Goal: Transaction & Acquisition: Download file/media

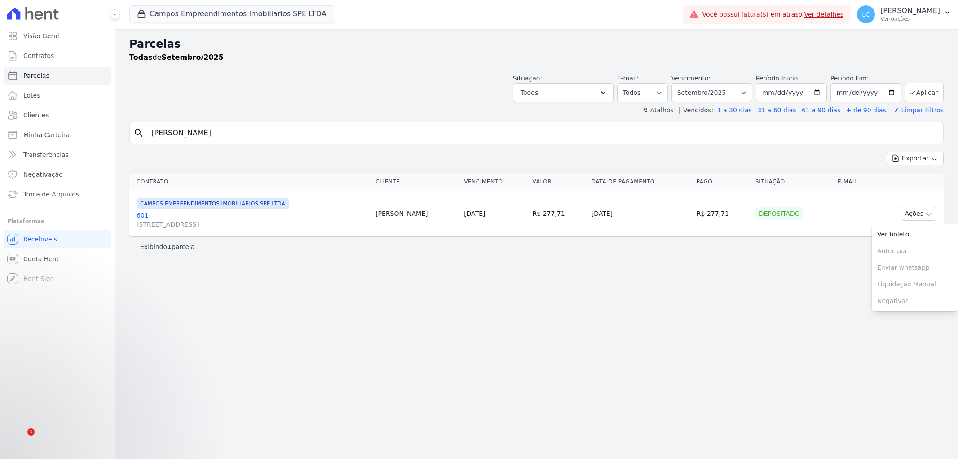
select select
click at [222, 20] on button "Campos Empreendimentos Imobiliarios SPE LTDA" at bounding box center [231, 13] width 205 height 17
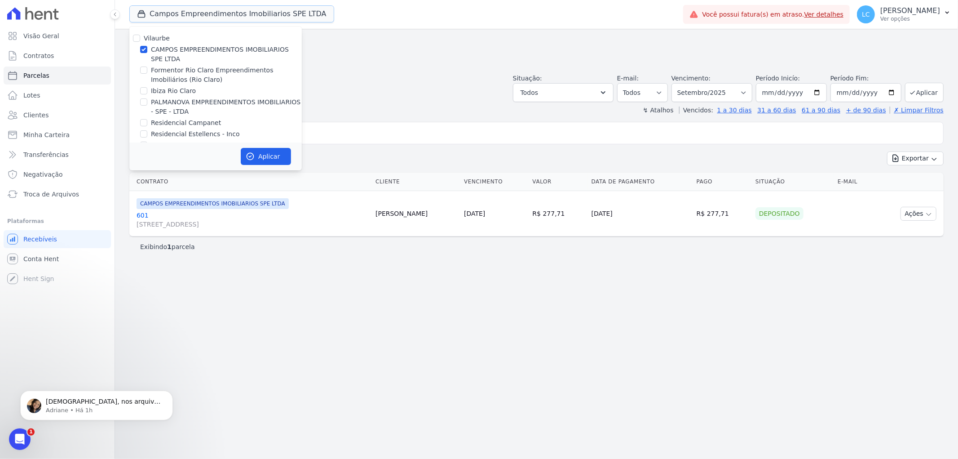
scroll to position [15, 0]
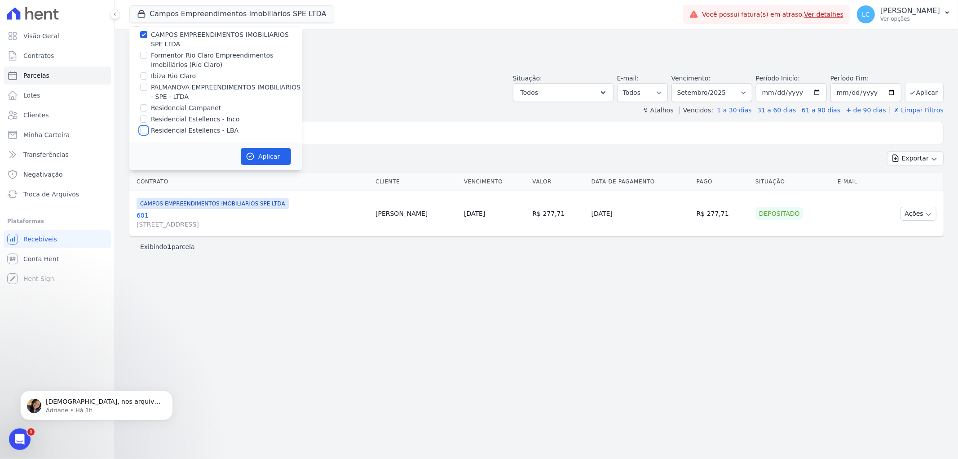
click at [144, 132] on input "Residencial Estellencs - LBA" at bounding box center [143, 130] width 7 height 7
checkbox input "true"
click at [144, 36] on input "CAMPOS EMPREENDIMENTOS IMOBILIARIOS SPE LTDA" at bounding box center [143, 34] width 7 height 7
checkbox input "false"
click at [261, 156] on button "Aplicar" at bounding box center [266, 156] width 50 height 17
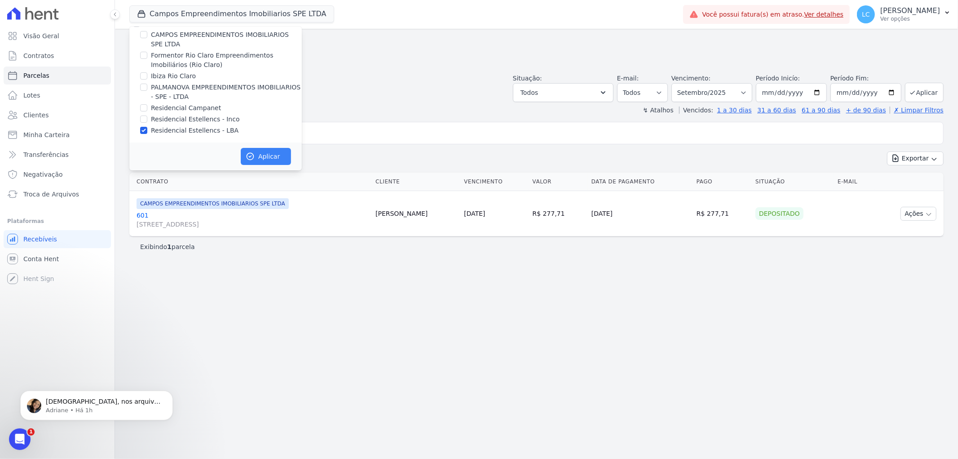
scroll to position [13, 0]
select select
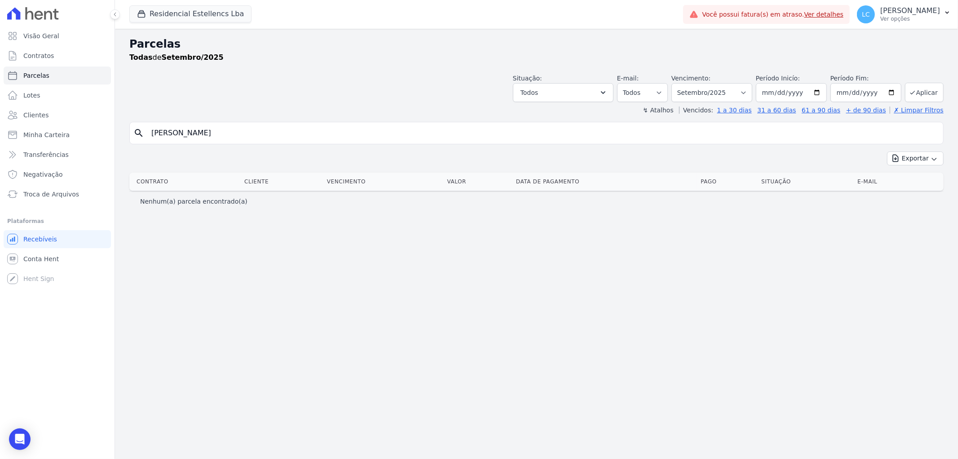
drag, startPoint x: 248, startPoint y: 136, endPoint x: 142, endPoint y: 136, distance: 106.4
click at [142, 136] on div "search Mateus Martelini Souza" at bounding box center [536, 133] width 814 height 22
paste input "[PERSON_NAME]"
type input "[PERSON_NAME]"
select select
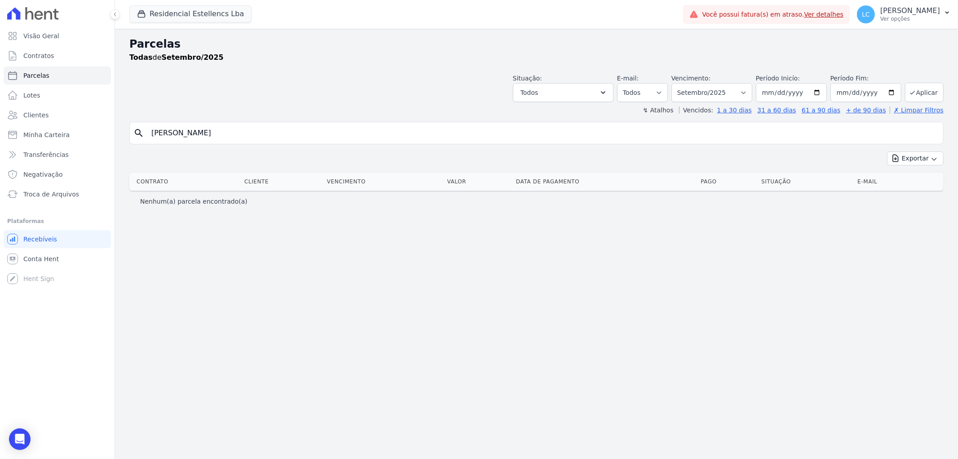
click at [287, 139] on input "[PERSON_NAME]" at bounding box center [543, 133] width 794 height 18
select select
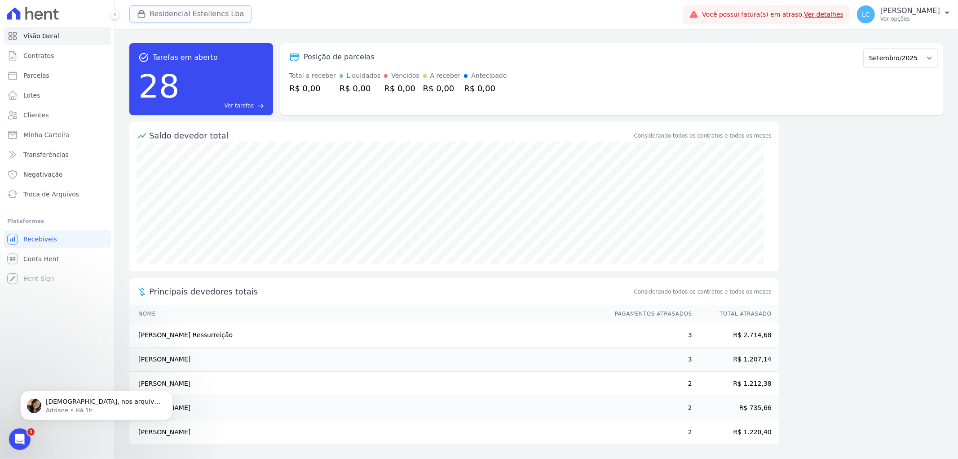
click at [168, 17] on button "Residencial Estellencs Lba" at bounding box center [190, 13] width 122 height 17
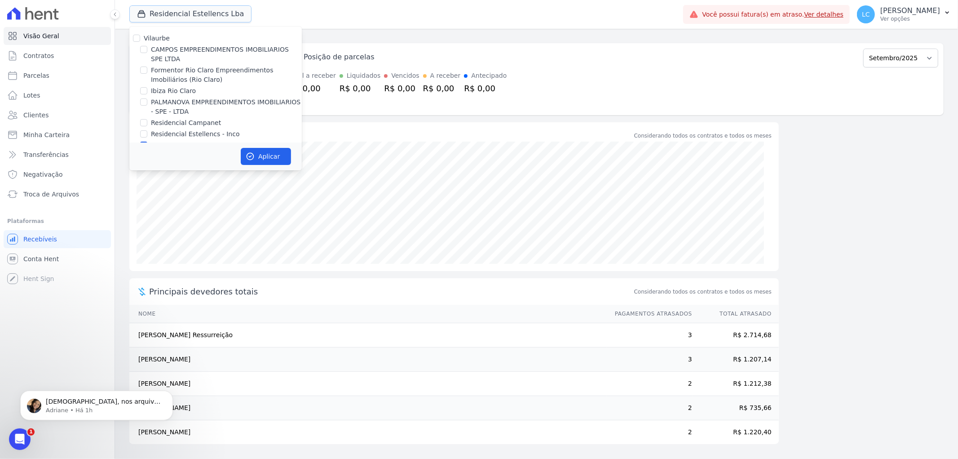
scroll to position [15, 0]
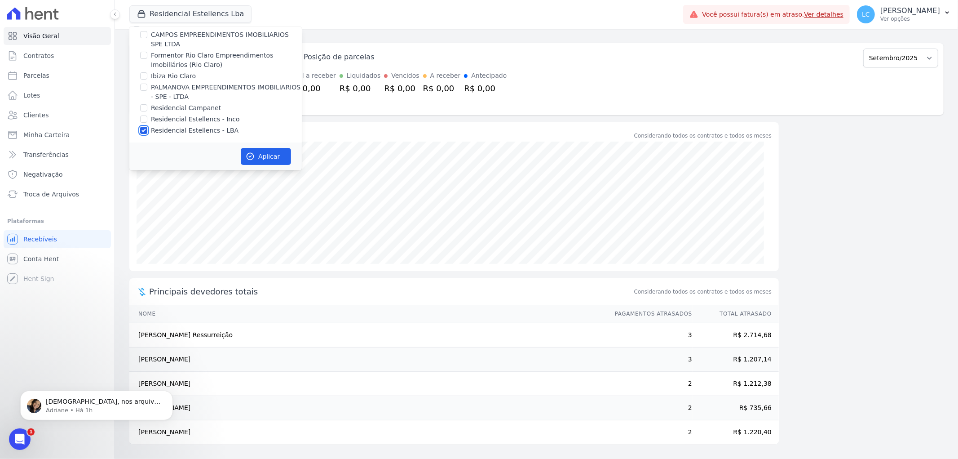
click at [142, 128] on input "Residencial Estellencs - LBA" at bounding box center [143, 130] width 7 height 7
click at [145, 131] on input "Residencial Estellencs - LBA" at bounding box center [143, 130] width 7 height 7
checkbox input "true"
click at [279, 154] on button "Aplicar" at bounding box center [266, 156] width 50 height 17
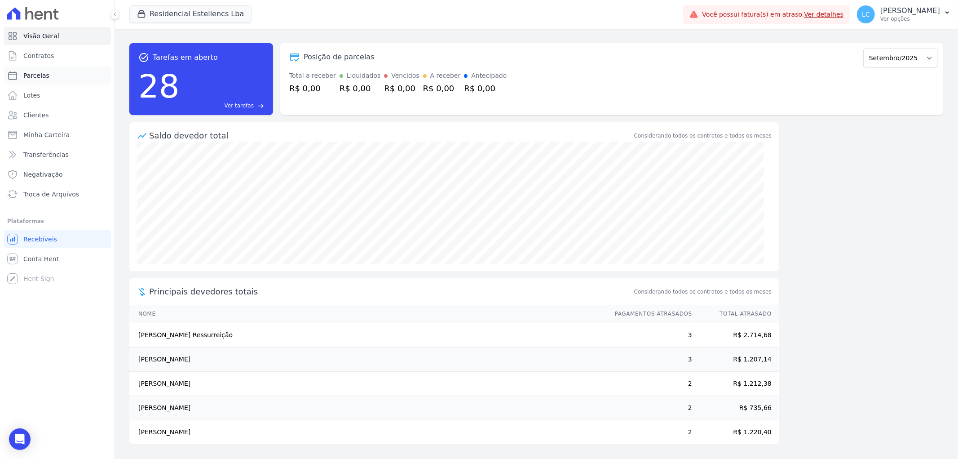
click at [47, 72] on link "Parcelas" at bounding box center [57, 75] width 107 height 18
select select
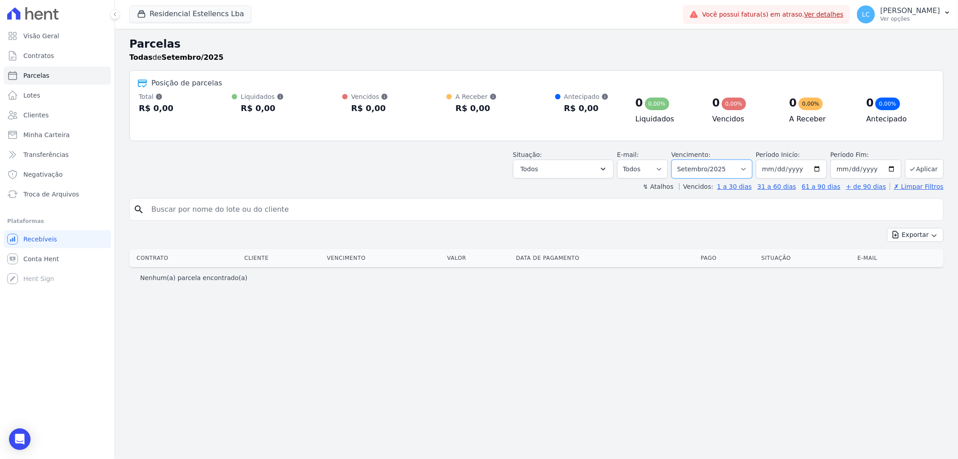
click at [742, 168] on select "Filtrar por período ──────── Todos os meses Março/2018 Abril/2018 Maio/2018 Jun…" at bounding box center [711, 168] width 81 height 19
select select "all"
click at [684, 159] on select "Filtrar por período ──────── Todos os meses Março/2018 Abril/2018 Maio/2018 Jun…" at bounding box center [711, 168] width 81 height 19
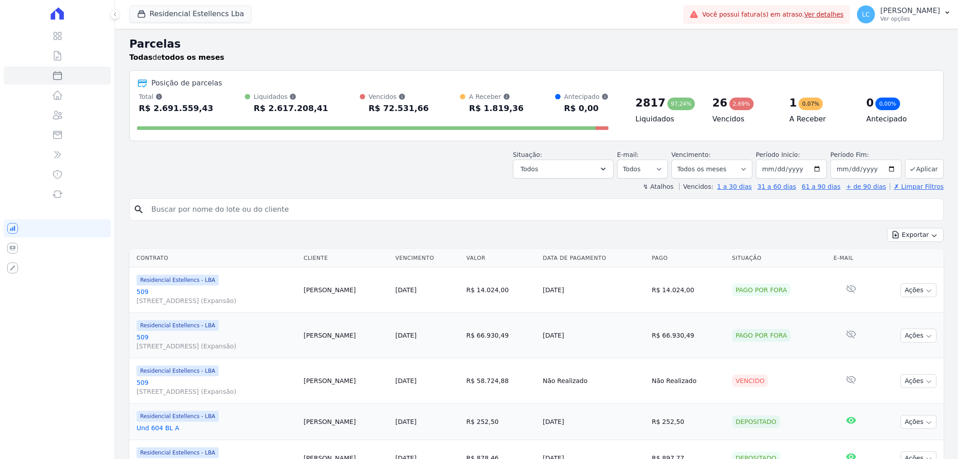
select select
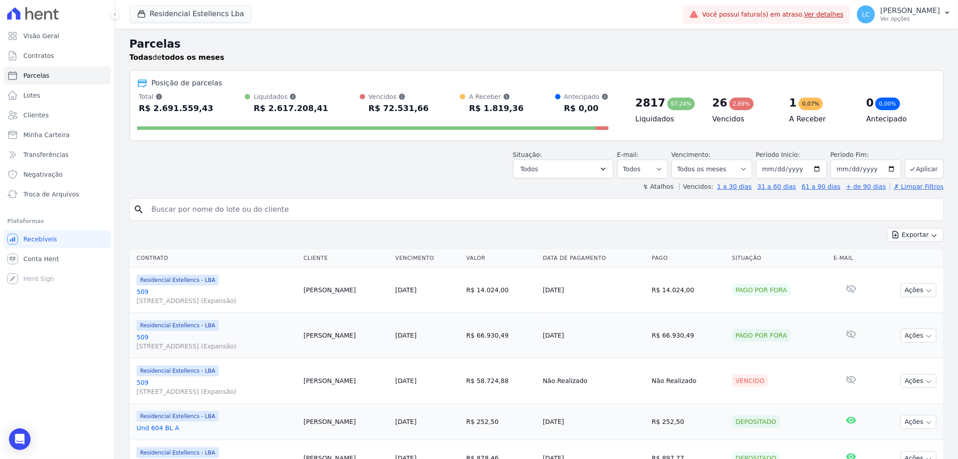
click at [206, 215] on input "search" at bounding box center [543, 209] width 794 height 18
paste input "[PERSON_NAME]"
type input "[PERSON_NAME]"
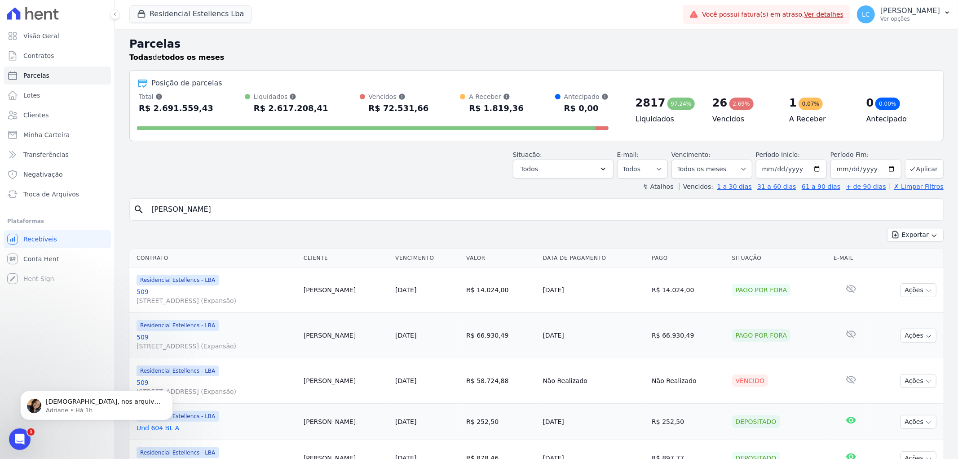
select select
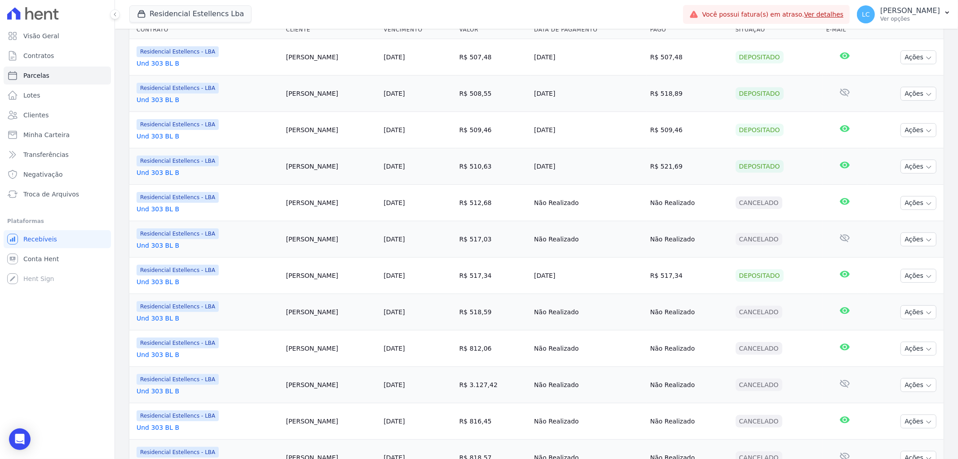
scroll to position [102, 0]
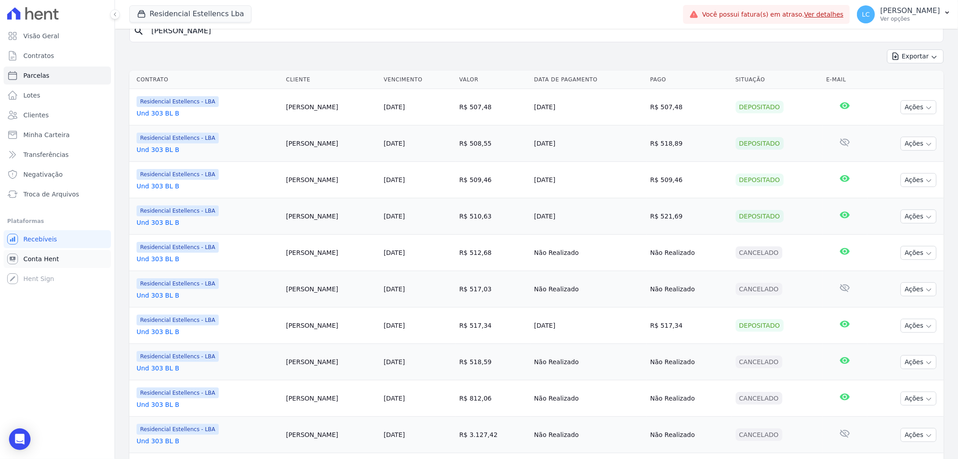
click at [62, 257] on link "Conta Hent" at bounding box center [57, 259] width 107 height 18
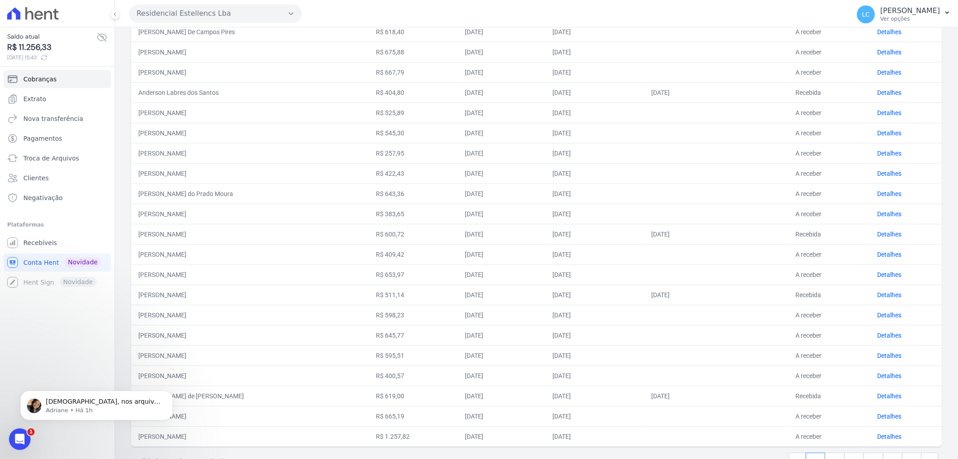
scroll to position [229, 0]
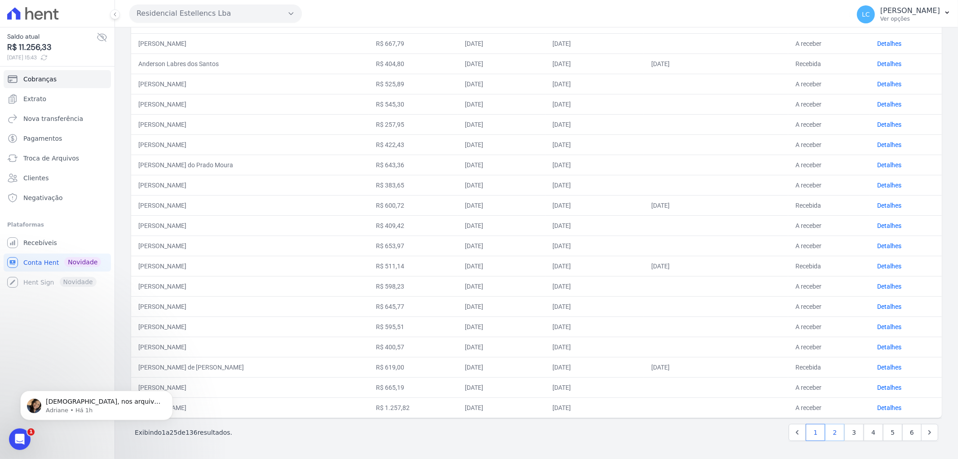
click at [828, 433] on link "2" at bounding box center [834, 432] width 19 height 17
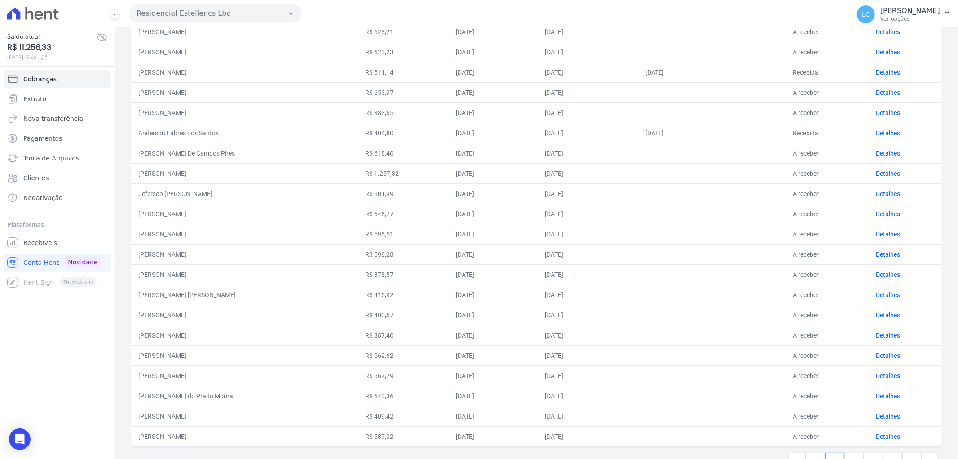
scroll to position [229, 0]
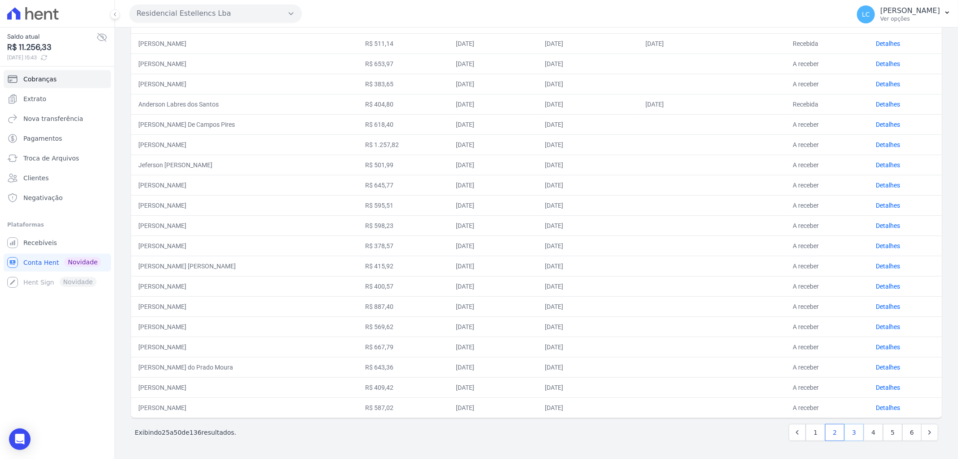
click at [845, 428] on link "3" at bounding box center [853, 432] width 19 height 17
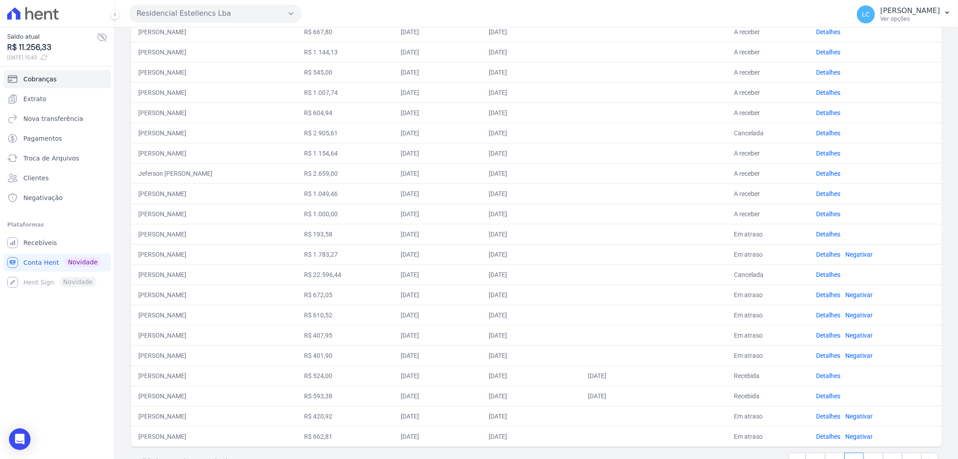
scroll to position [229, 0]
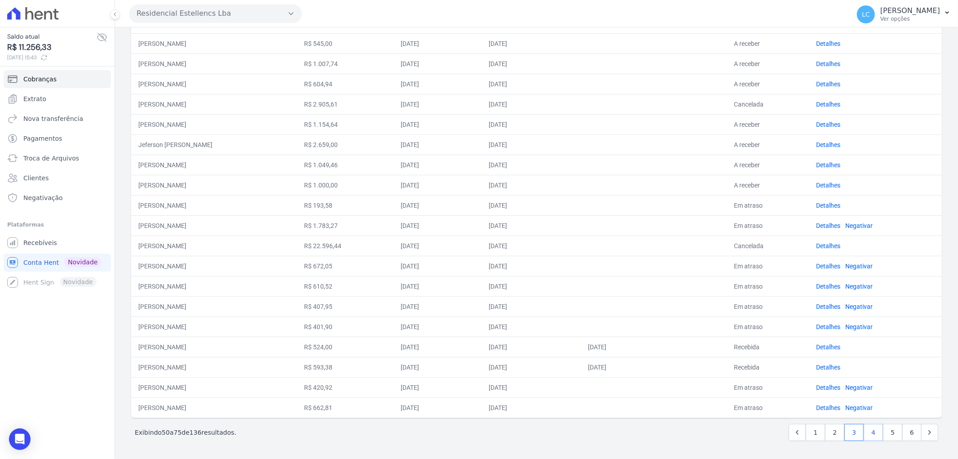
click at [868, 428] on link "4" at bounding box center [873, 432] width 19 height 17
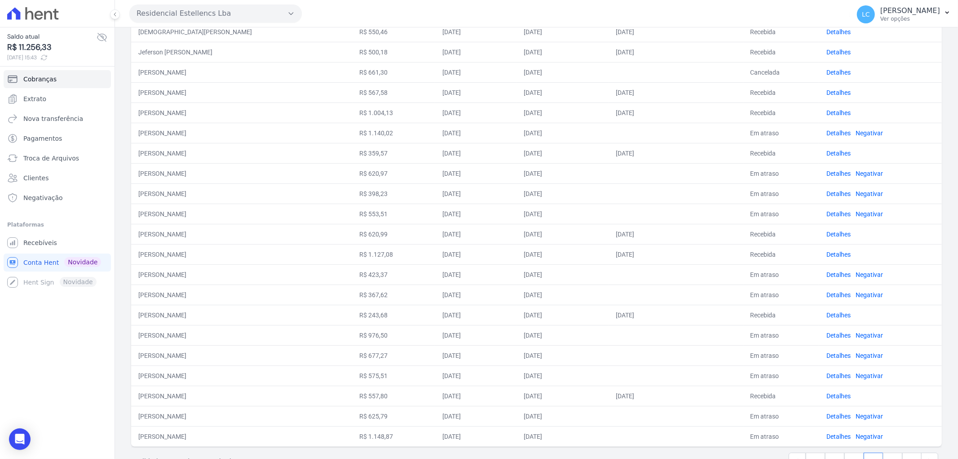
scroll to position [229, 0]
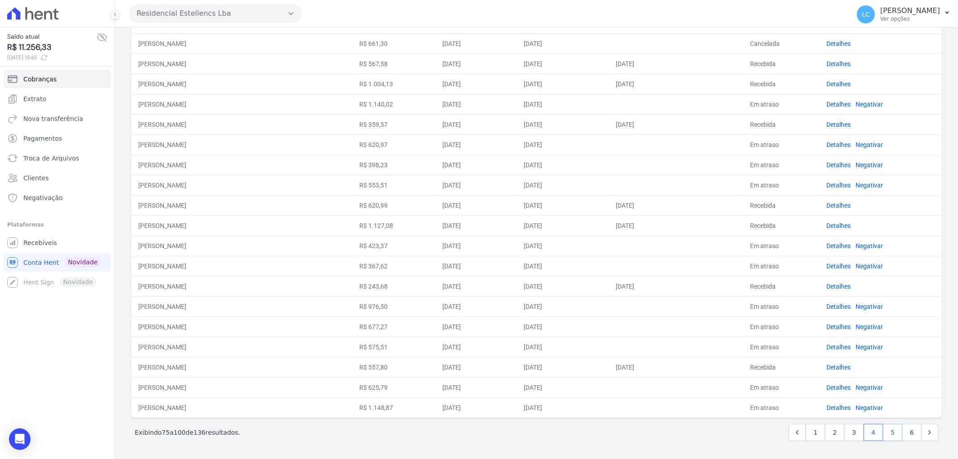
click at [883, 428] on link "5" at bounding box center [892, 432] width 19 height 17
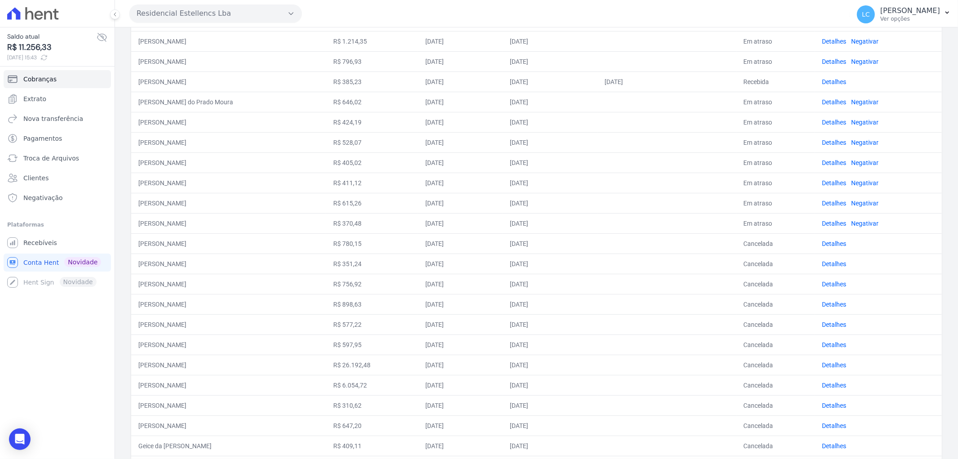
scroll to position [199, 0]
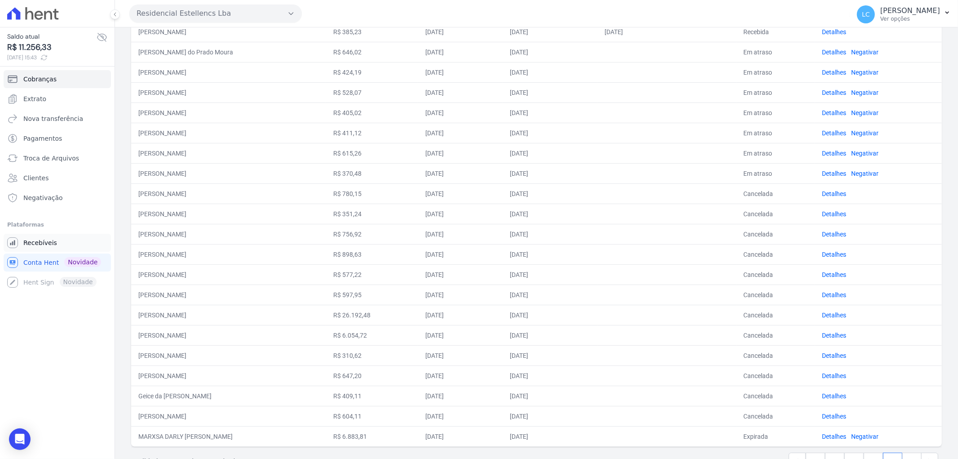
click at [46, 240] on span "Recebíveis" at bounding box center [40, 242] width 34 height 9
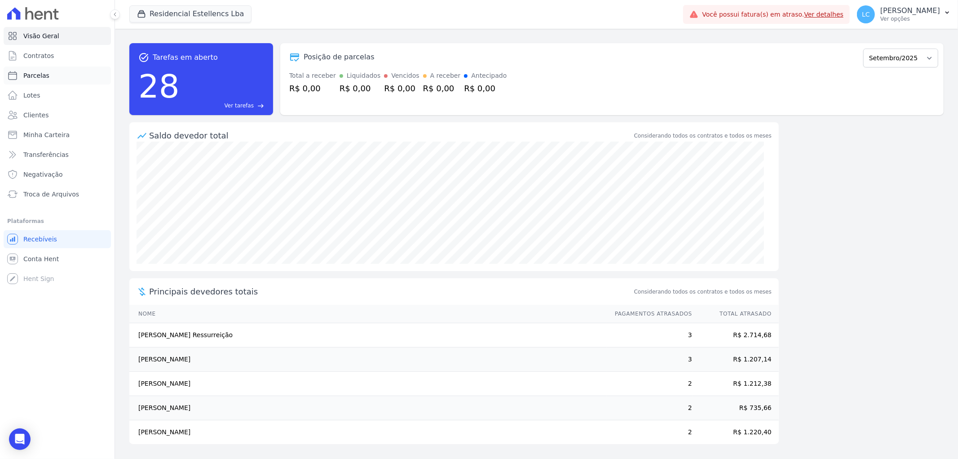
click at [48, 70] on link "Parcelas" at bounding box center [57, 75] width 107 height 18
select select
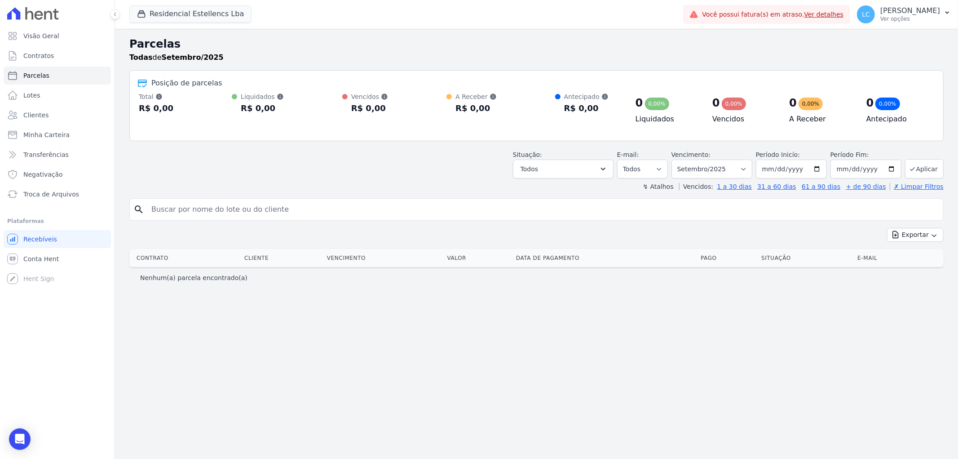
click at [342, 205] on input "search" at bounding box center [543, 209] width 794 height 18
paste input "[PERSON_NAME]"
type input "[PERSON_NAME]"
select select
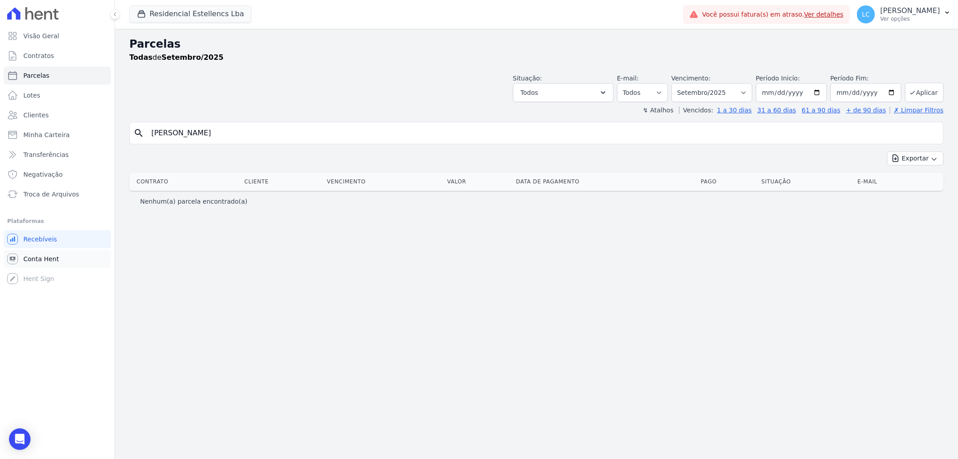
click at [34, 255] on span "Conta Hent" at bounding box center [40, 258] width 35 height 9
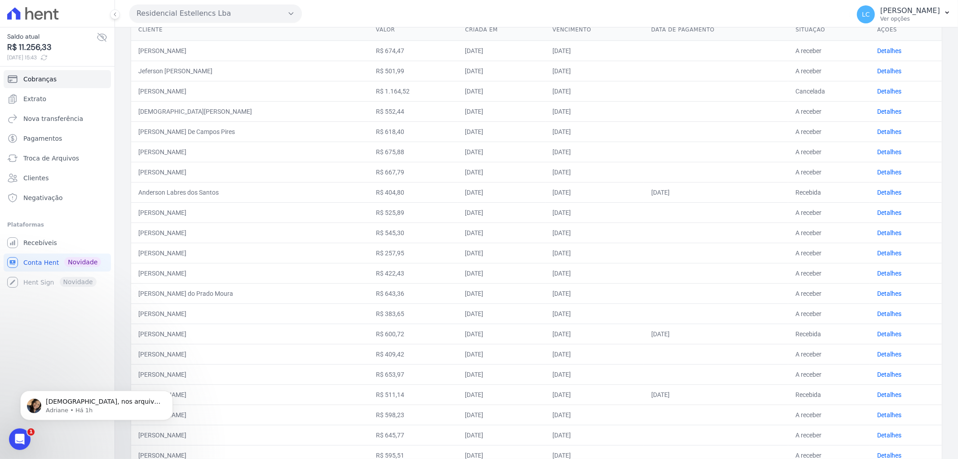
scroll to position [150, 0]
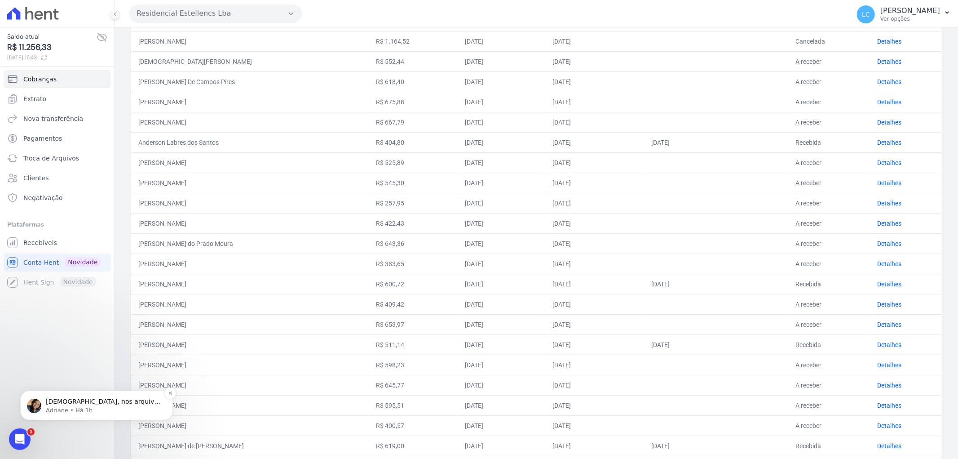
click at [110, 402] on p "[DEMOGRAPHIC_DATA], nos arquivos retornos gerados, comparei anterior a estas da…" at bounding box center [104, 401] width 116 height 9
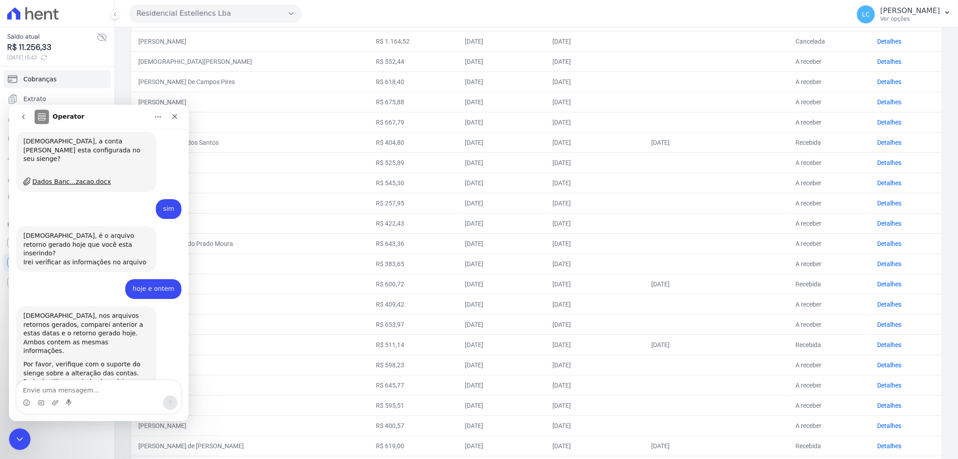
scroll to position [414, 0]
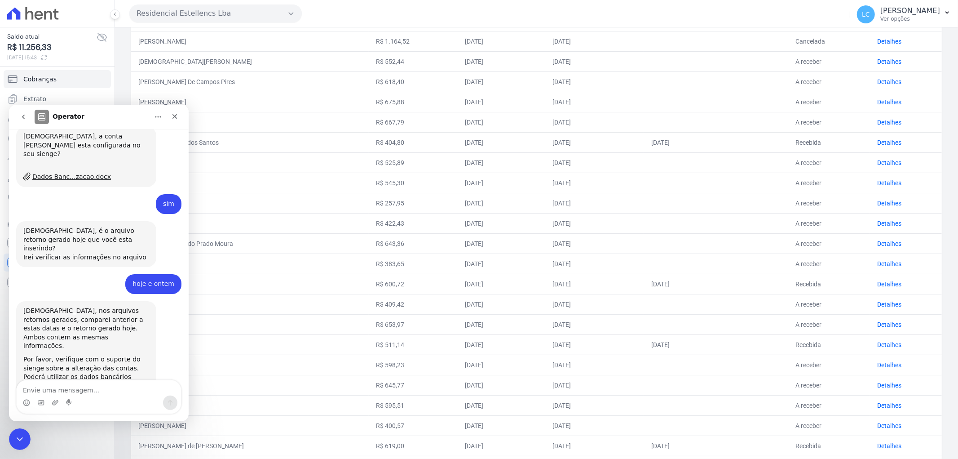
click at [243, 124] on td "[PERSON_NAME]" at bounding box center [250, 122] width 238 height 20
click at [178, 116] on icon "Fechar" at bounding box center [174, 115] width 7 height 7
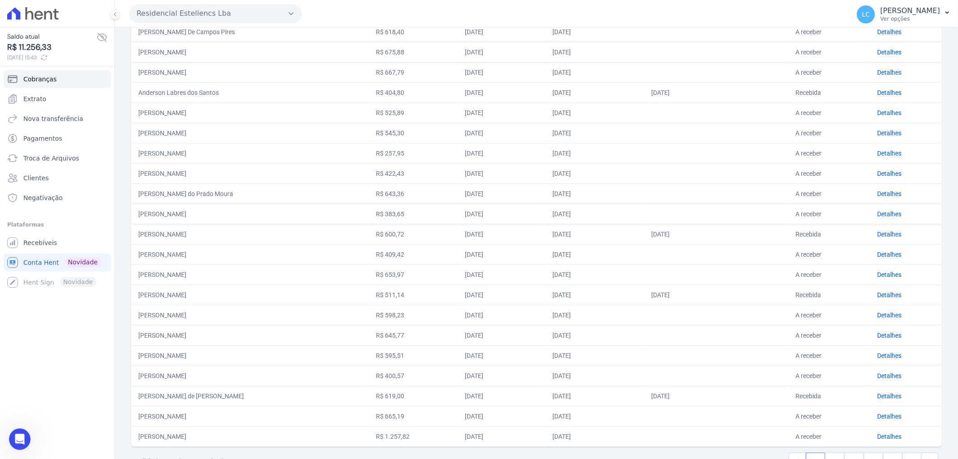
scroll to position [229, 0]
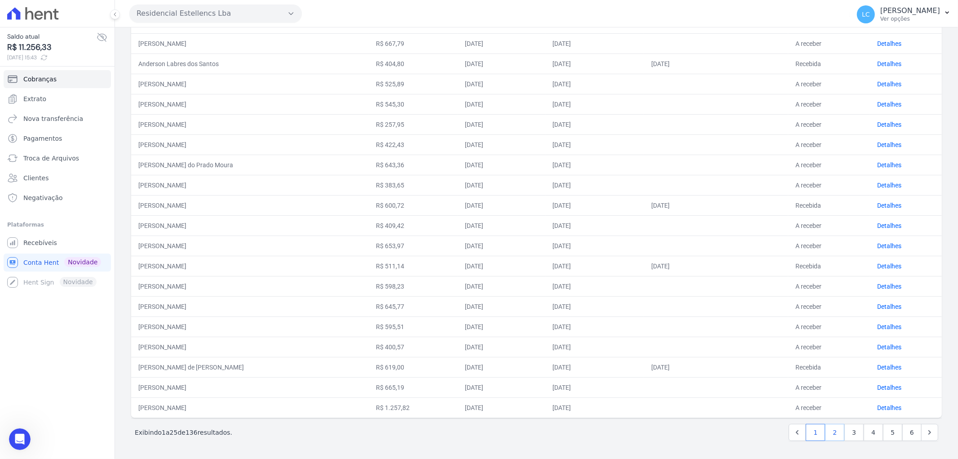
click at [829, 428] on link "2" at bounding box center [834, 432] width 19 height 17
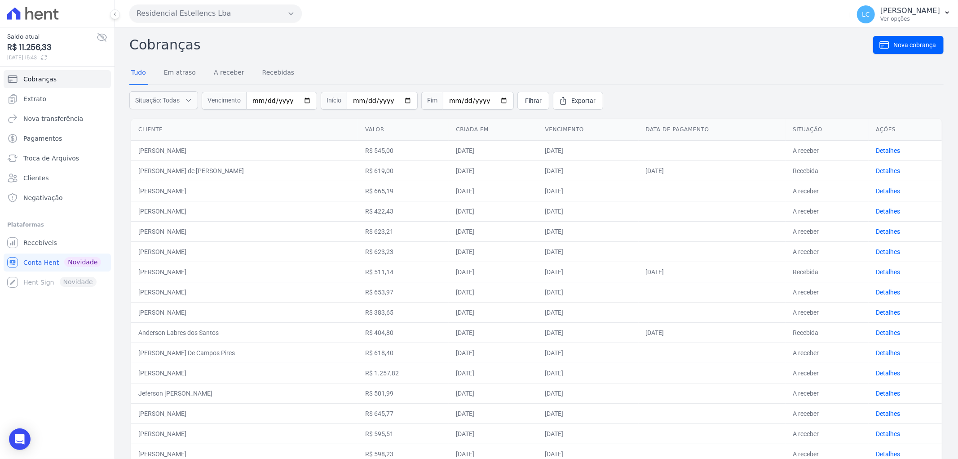
scroll to position [229, 0]
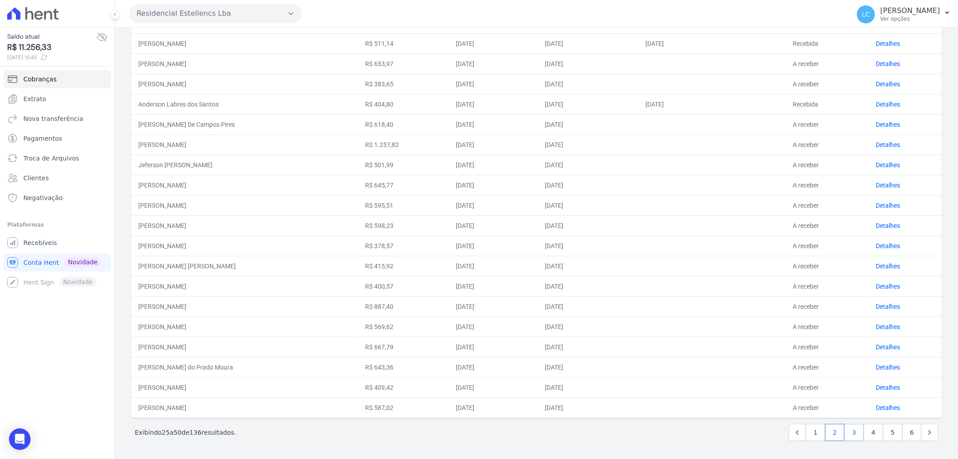
click at [844, 430] on link "3" at bounding box center [853, 432] width 19 height 17
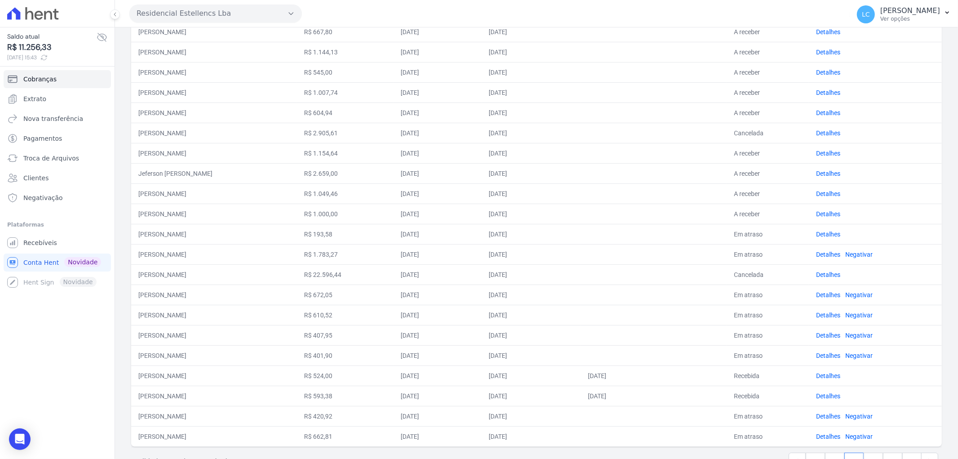
scroll to position [229, 0]
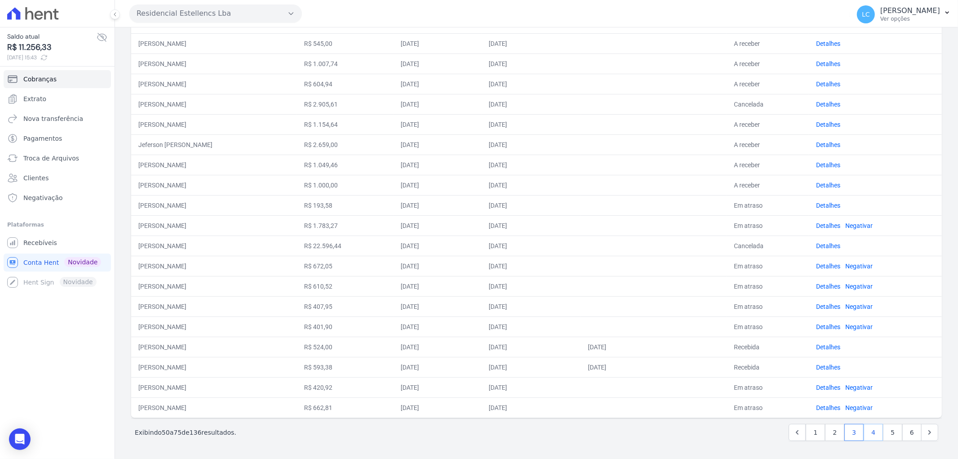
click at [869, 433] on link "4" at bounding box center [873, 432] width 19 height 17
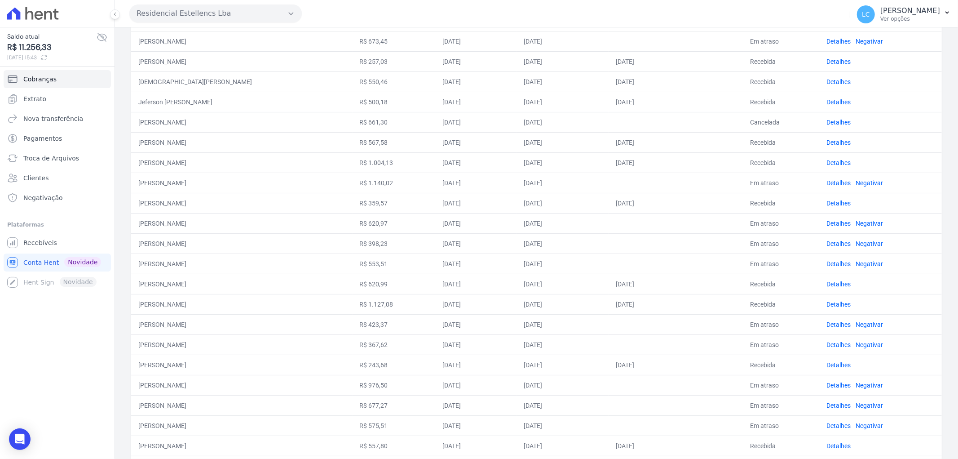
scroll to position [229, 0]
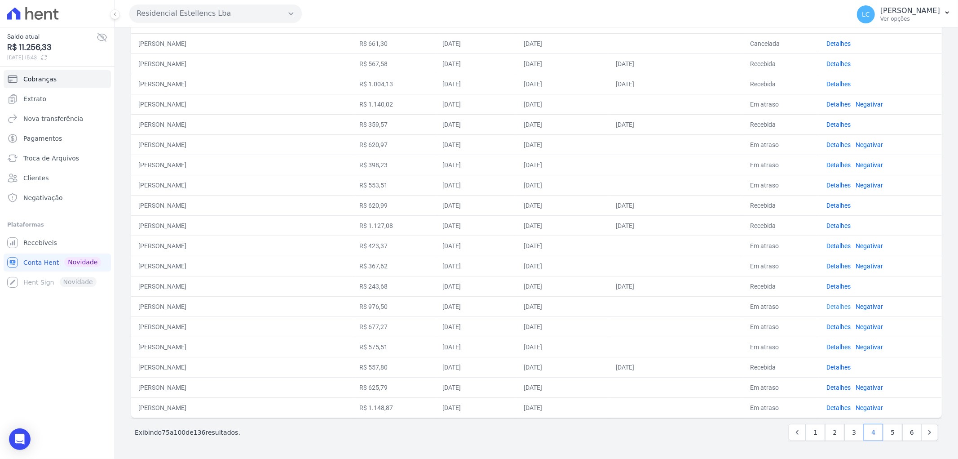
click at [830, 307] on link "Detalhes" at bounding box center [838, 306] width 24 height 7
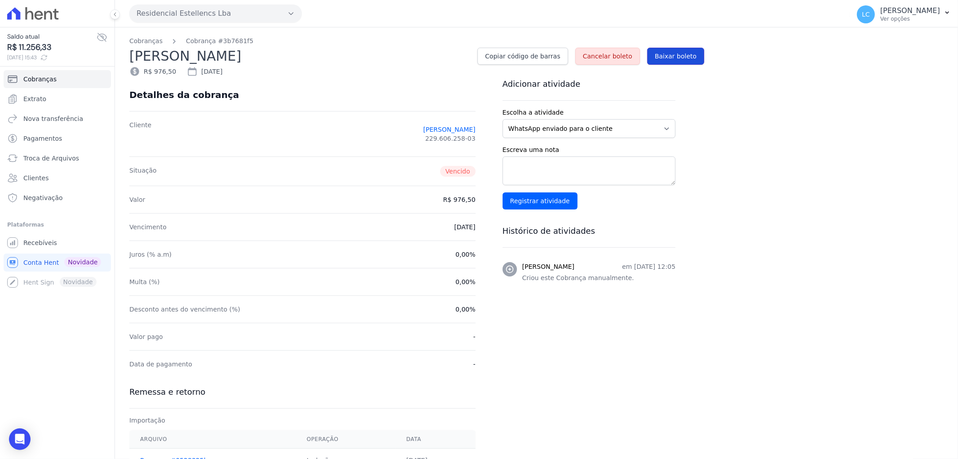
click at [677, 52] on span "Baixar boleto" at bounding box center [676, 56] width 42 height 9
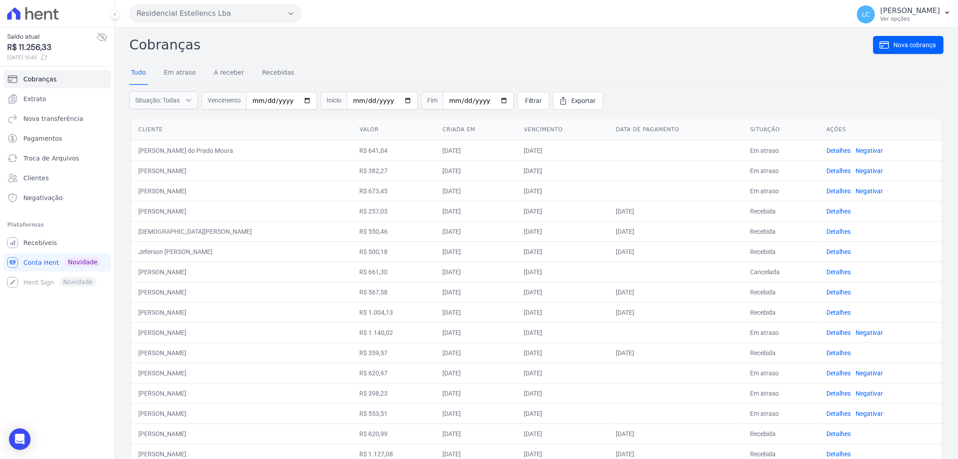
scroll to position [229, 0]
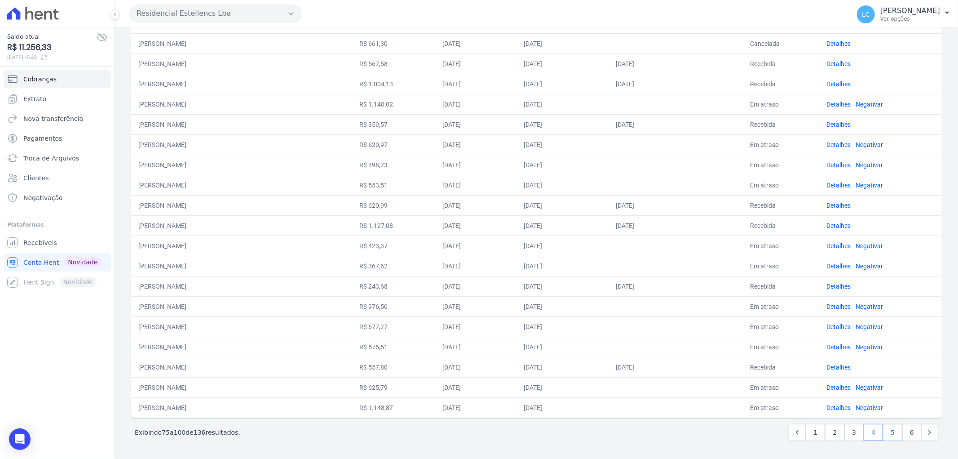
click at [883, 430] on link "5" at bounding box center [892, 432] width 19 height 17
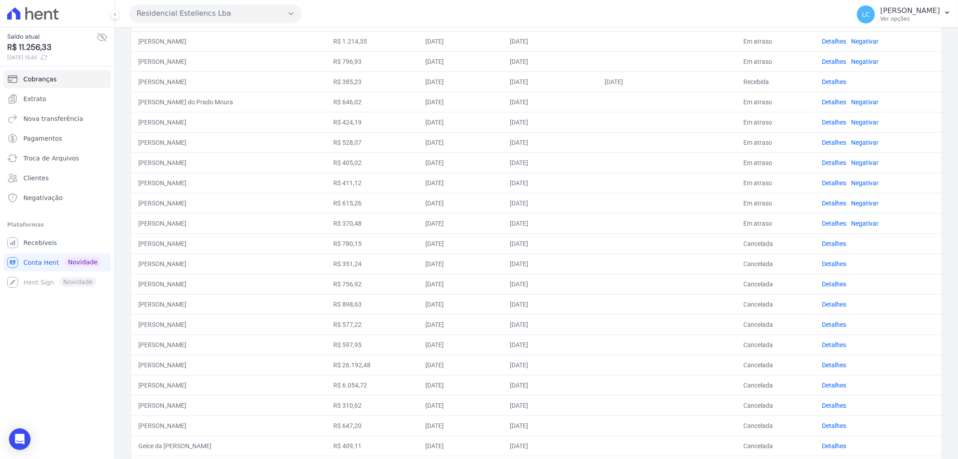
scroll to position [229, 0]
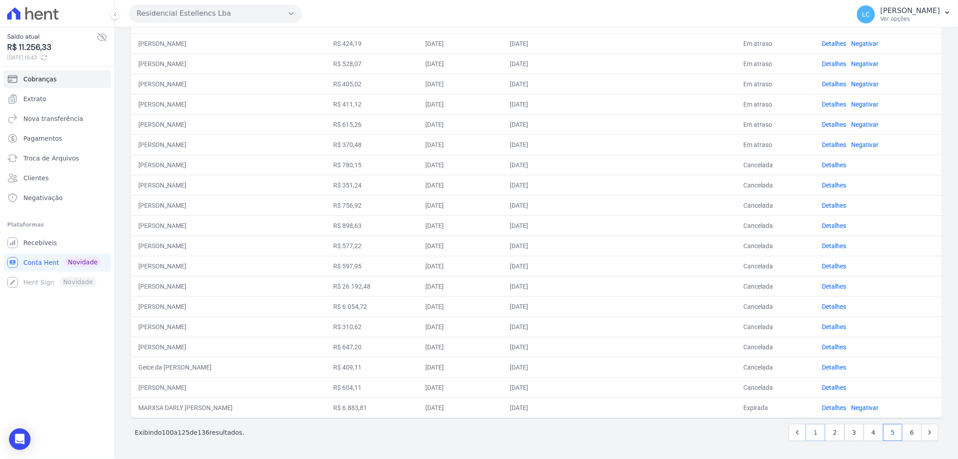
click at [810, 433] on link "1" at bounding box center [815, 432] width 19 height 17
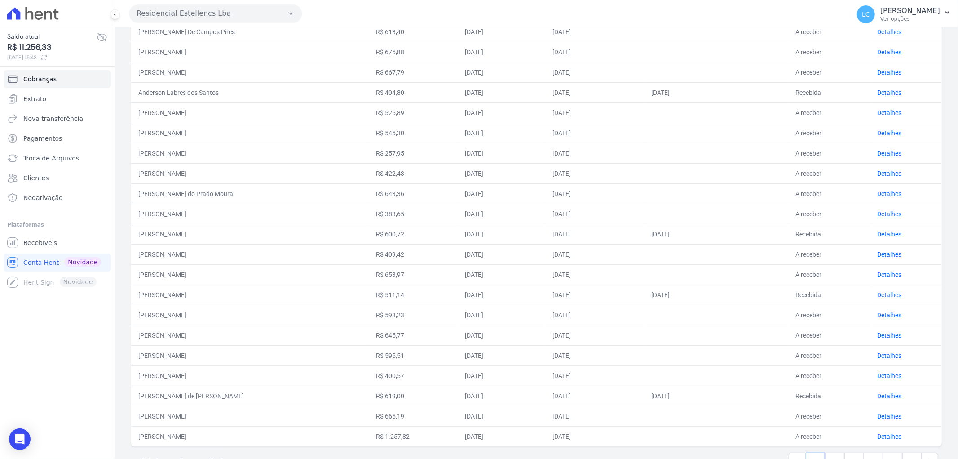
scroll to position [229, 0]
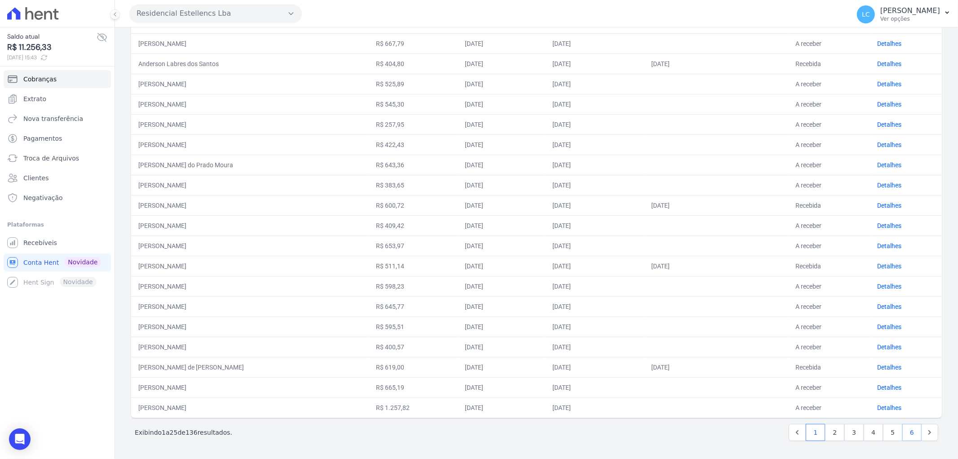
click at [902, 430] on link "6" at bounding box center [911, 432] width 19 height 17
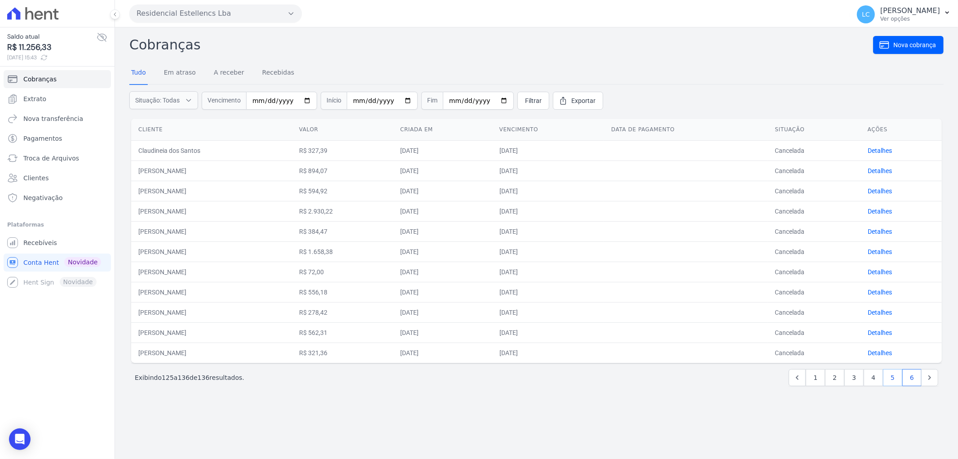
click at [892, 378] on link "5" at bounding box center [892, 377] width 19 height 17
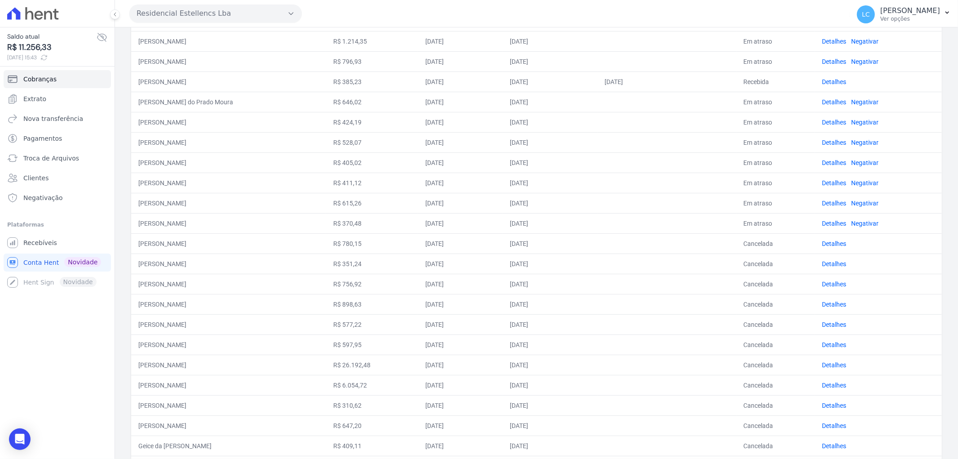
scroll to position [199, 0]
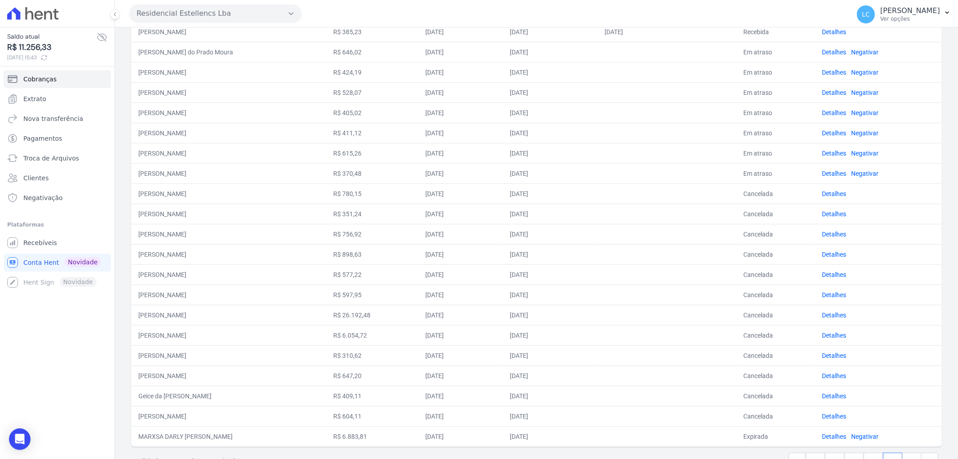
click at [182, 12] on button "Residencial Estellencs Lba" at bounding box center [215, 13] width 172 height 18
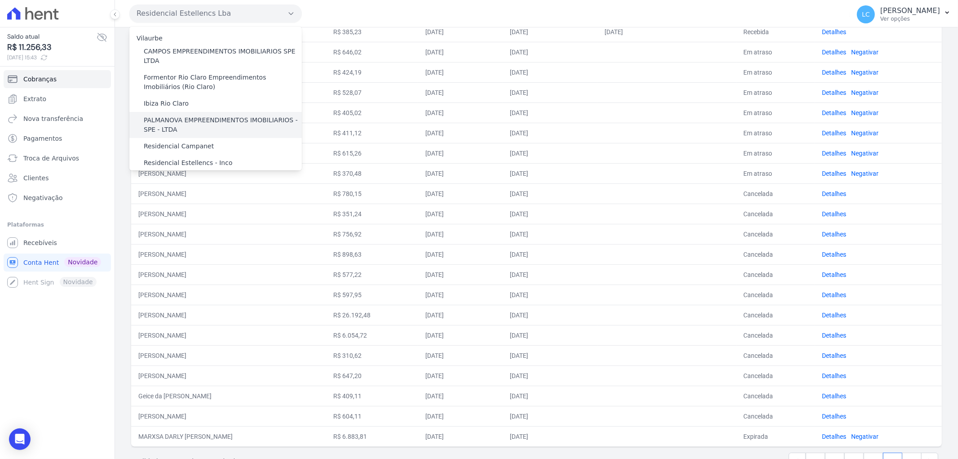
click at [175, 119] on label "PALMANOVA EMPREENDIMENTOS IMOBILIARIOS - SPE - LTDA" at bounding box center [223, 124] width 158 height 19
click at [0, 0] on input "PALMANOVA EMPREENDIMENTOS IMOBILIARIOS - SPE - LTDA" at bounding box center [0, 0] width 0 height 0
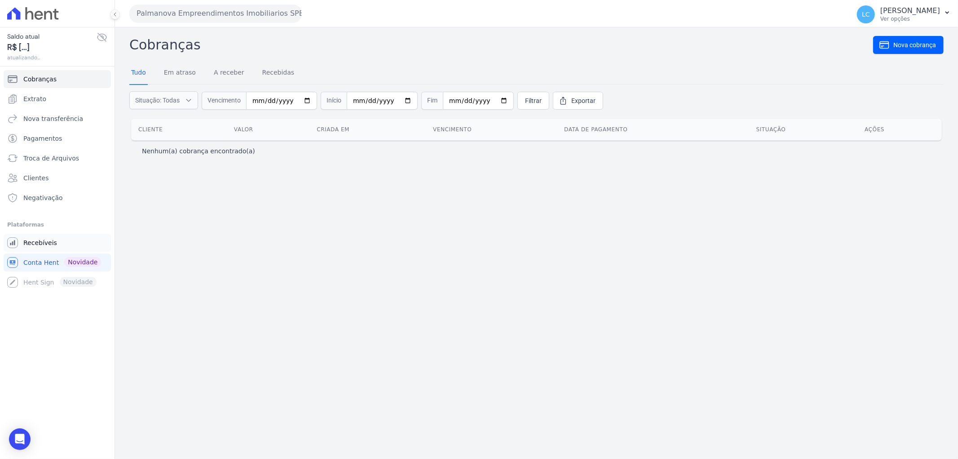
click at [29, 242] on span "Recebíveis" at bounding box center [40, 242] width 34 height 9
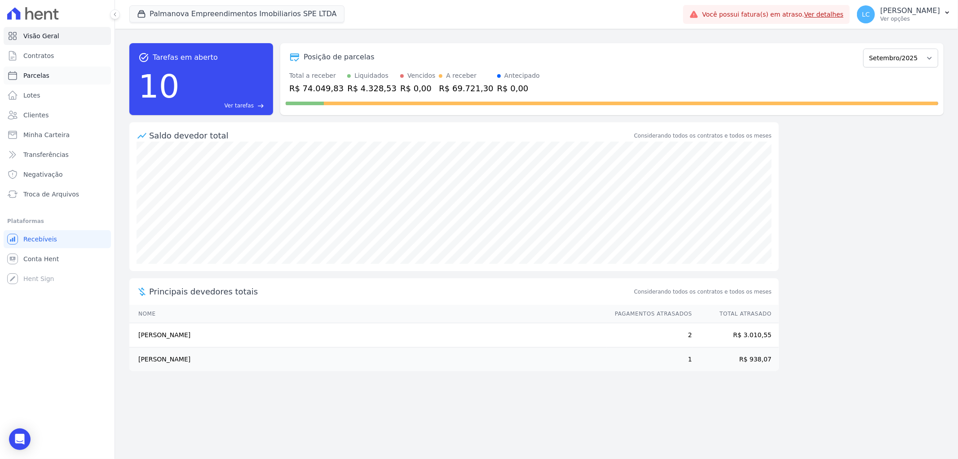
click at [65, 73] on link "Parcelas" at bounding box center [57, 75] width 107 height 18
select select
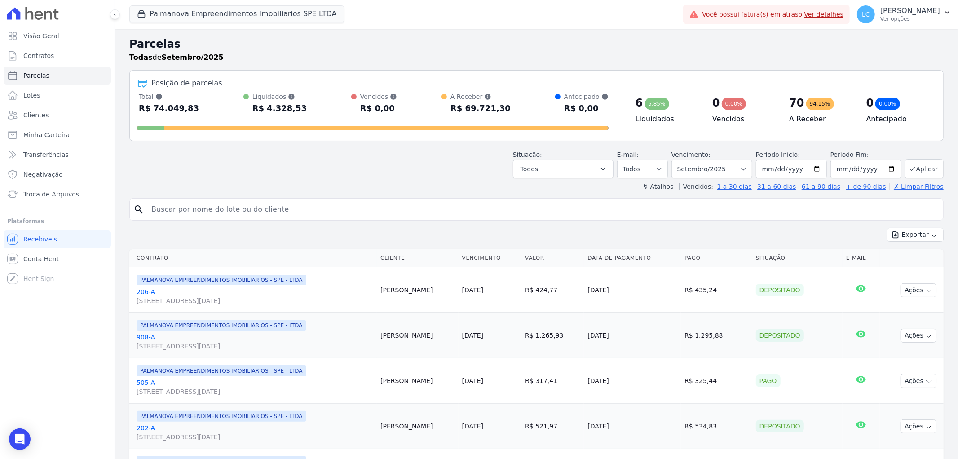
click at [282, 205] on input "search" at bounding box center [543, 209] width 794 height 18
paste input "[PERSON_NAME]"
type input "[PERSON_NAME]"
select select
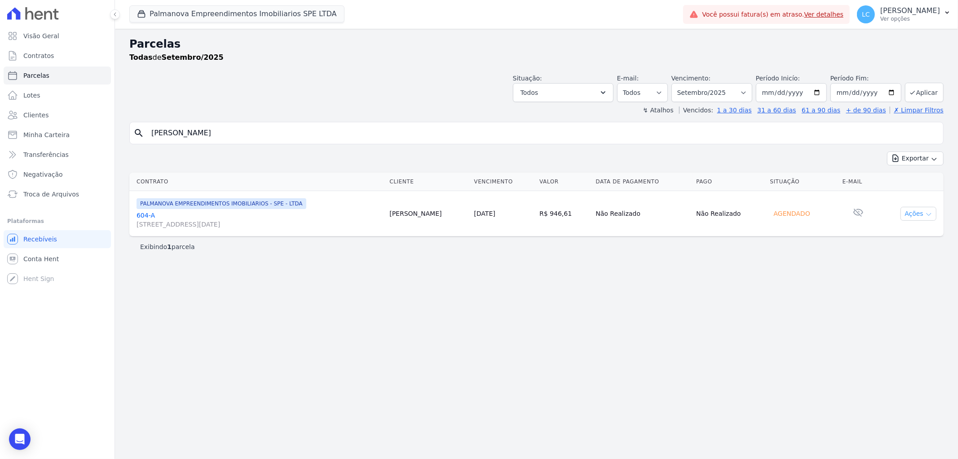
click at [923, 214] on button "Ações" at bounding box center [919, 214] width 36 height 14
click at [904, 239] on link "Ver boleto" at bounding box center [915, 234] width 86 height 17
